Goal: Entertainment & Leisure: Consume media (video, audio)

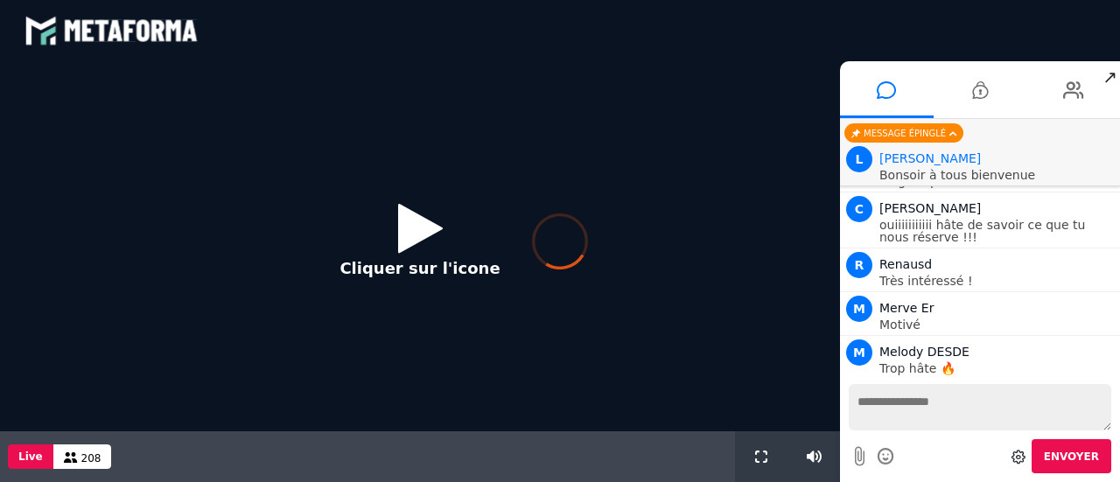
scroll to position [1505, 0]
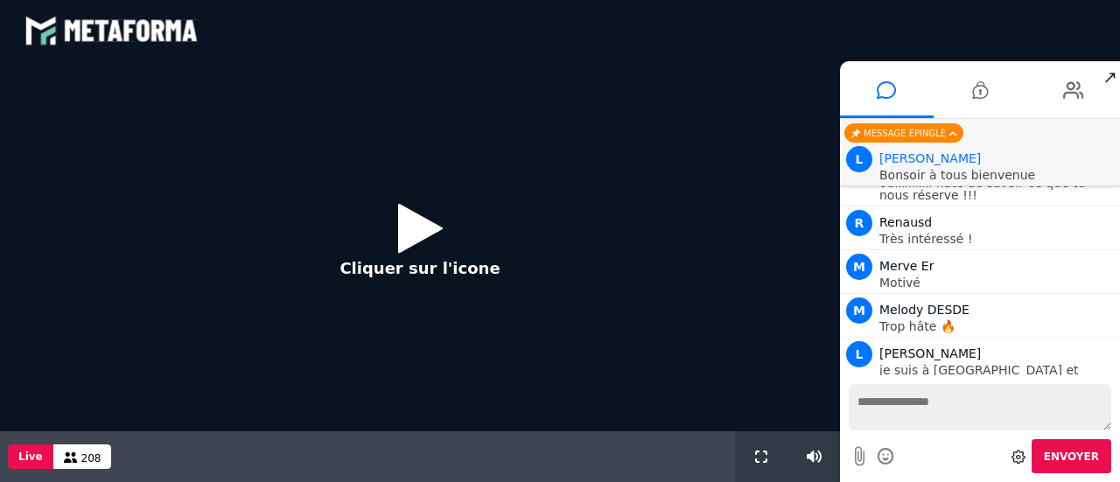
click at [403, 230] on icon at bounding box center [420, 228] width 45 height 57
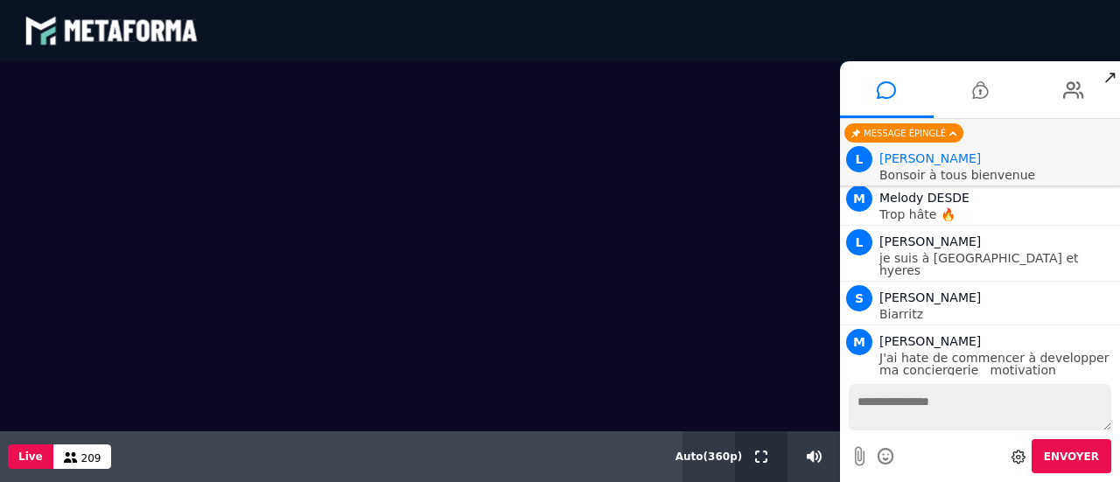
scroll to position [1661, 0]
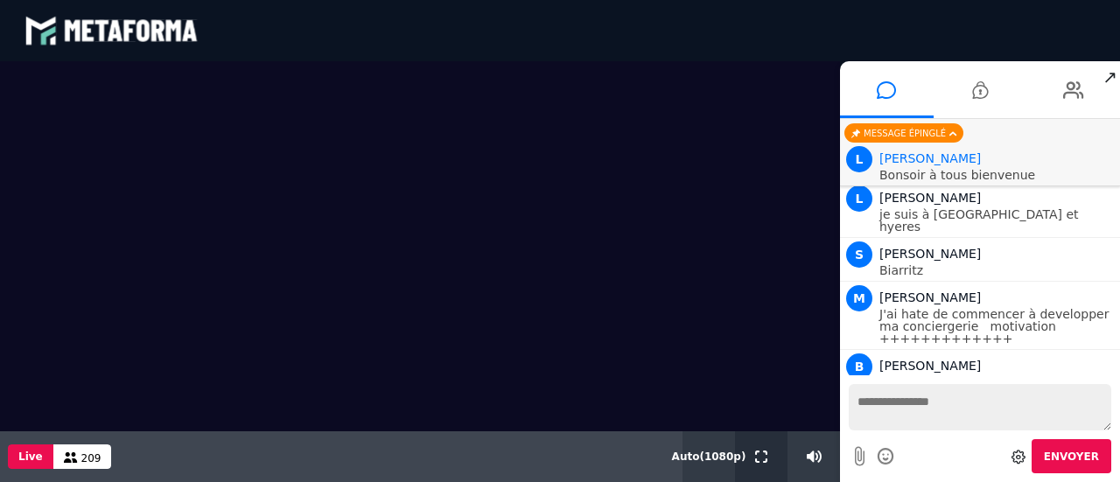
click at [762, 445] on button at bounding box center [761, 456] width 19 height 51
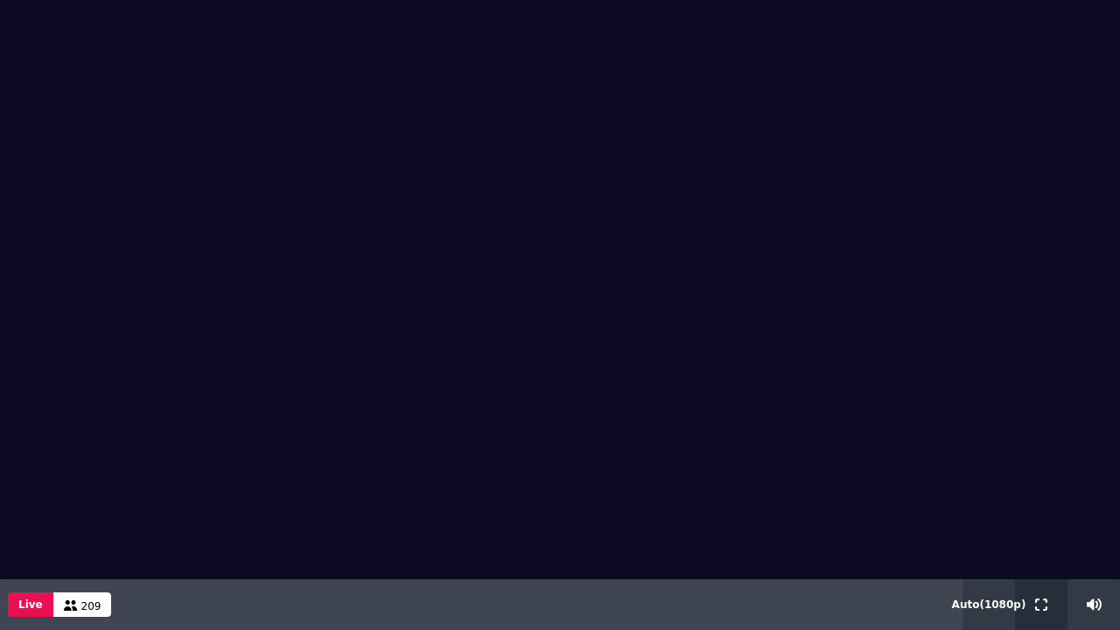
click at [1037, 481] on button at bounding box center [1041, 604] width 19 height 51
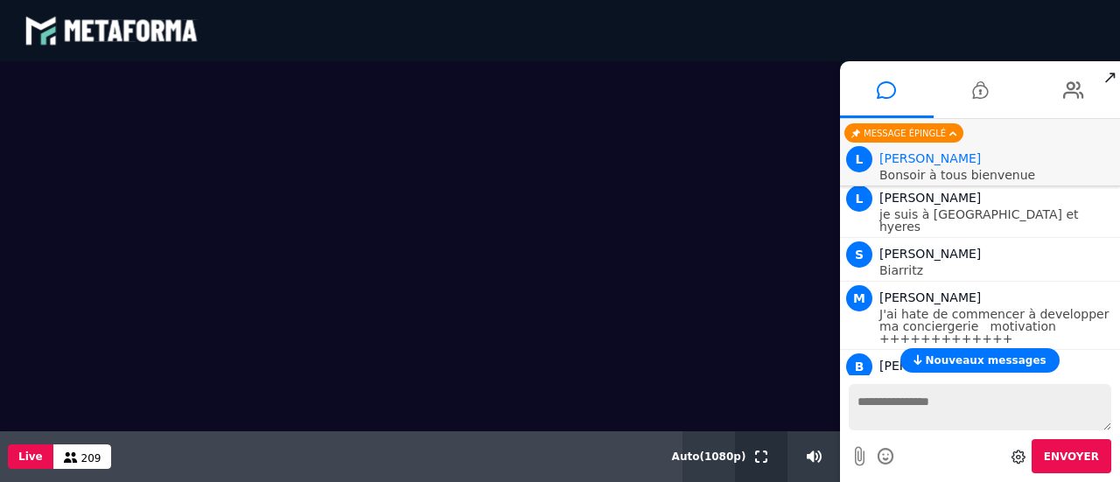
click at [756, 459] on icon at bounding box center [761, 457] width 12 height 12
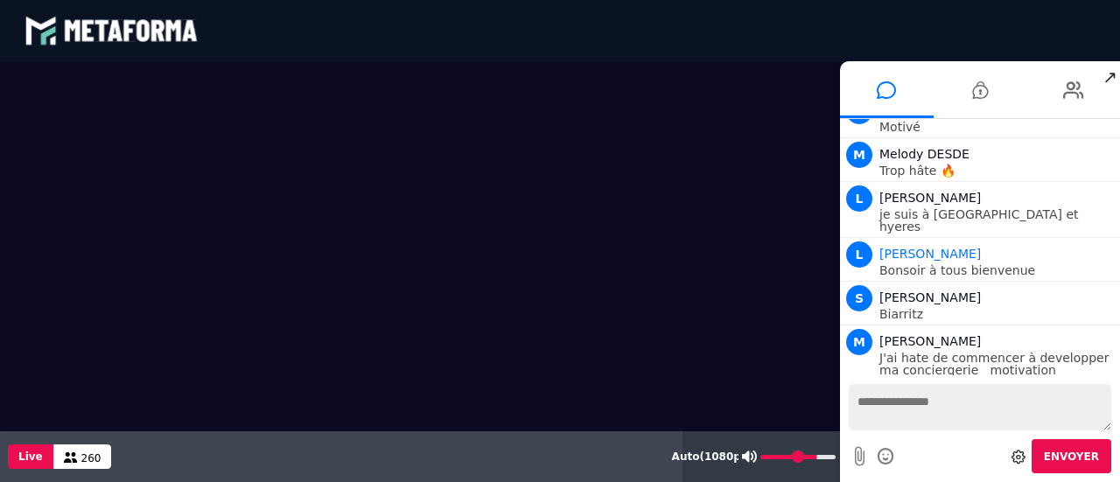
click at [752, 458] on icon at bounding box center [749, 457] width 15 height 12
type input "*"
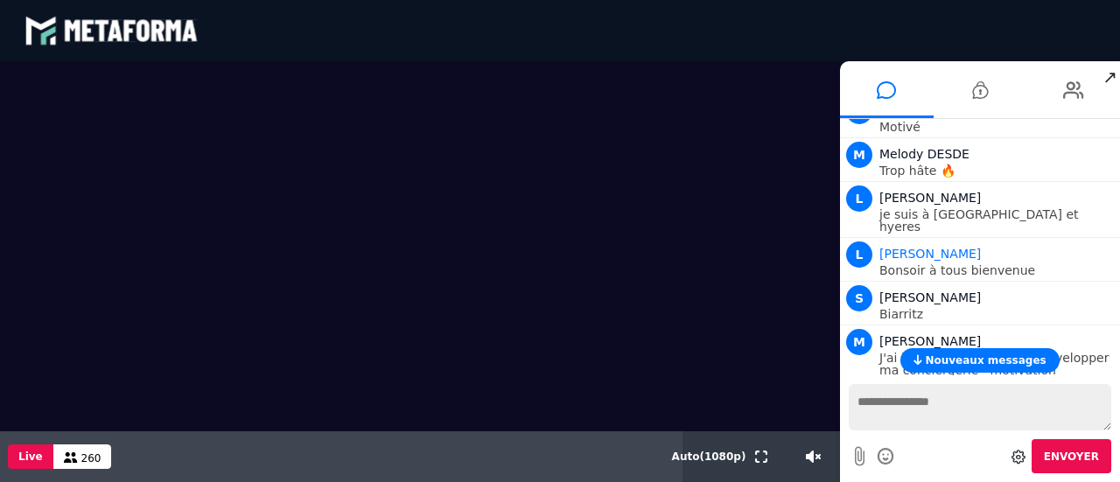
click at [346, 282] on video at bounding box center [420, 246] width 840 height 370
